Goal: Task Accomplishment & Management: Manage account settings

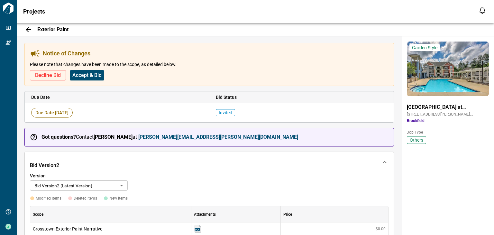
scroll to position [185, 0]
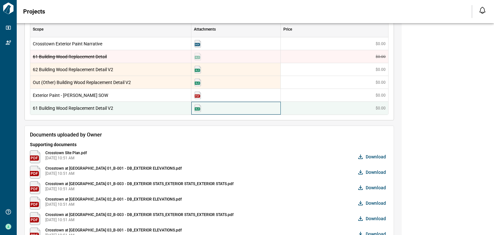
click at [195, 107] on img at bounding box center [198, 108] width 8 height 8
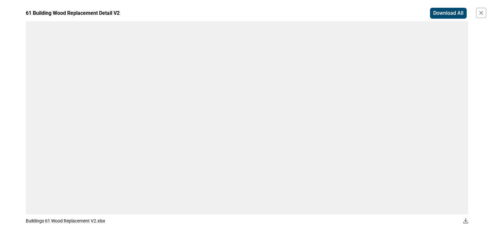
click at [482, 12] on icon "button" at bounding box center [481, 13] width 6 height 6
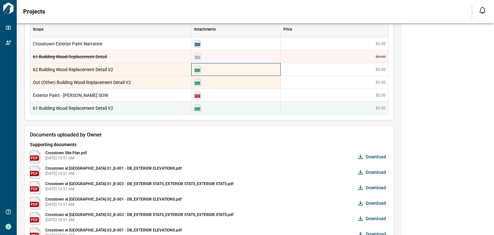
click at [223, 71] on div at bounding box center [235, 69] width 89 height 13
click at [198, 68] on img at bounding box center [198, 70] width 8 height 8
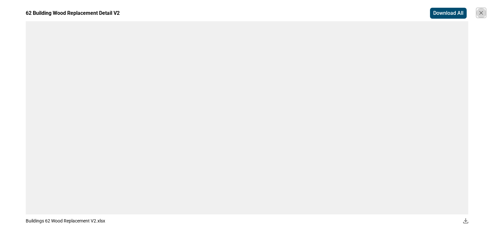
click at [479, 12] on icon "button" at bounding box center [481, 13] width 6 height 6
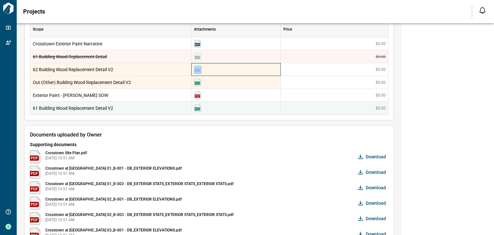
scroll to position [0, 0]
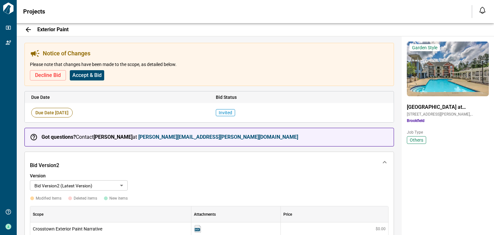
click at [175, 137] on strong "[PERSON_NAME][EMAIL_ADDRESS][PERSON_NAME][DOMAIN_NAME]" at bounding box center [218, 137] width 160 height 6
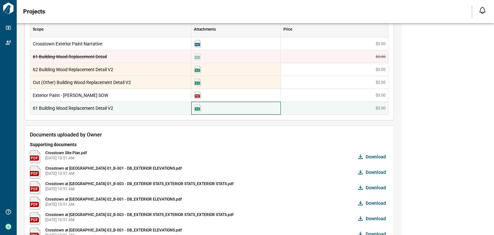
click at [199, 106] on img at bounding box center [198, 108] width 8 height 8
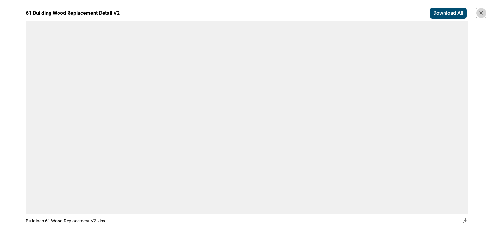
click at [478, 14] on icon "button" at bounding box center [481, 13] width 6 height 6
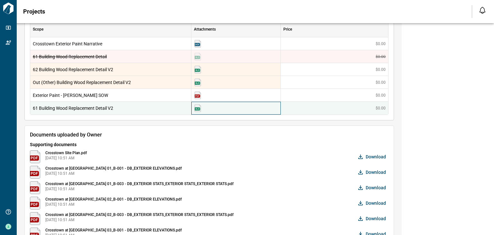
scroll to position [0, 0]
